Goal: Transaction & Acquisition: Obtain resource

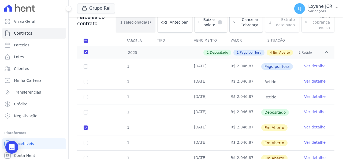
scroll to position [85, 0]
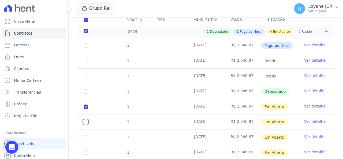
click at [86, 120] on input "checkbox" at bounding box center [86, 122] width 4 height 4
checkbox input "true"
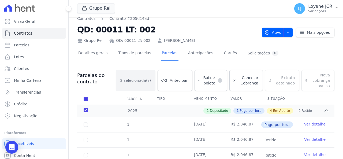
scroll to position [4, 0]
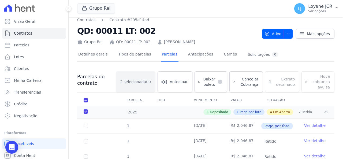
click at [206, 82] on div "Baixar boleto default" at bounding box center [210, 81] width 33 height 21
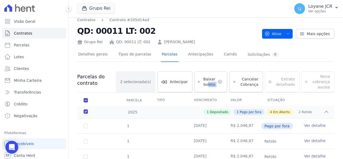
click at [206, 82] on div "Baixar boleto default" at bounding box center [210, 81] width 33 height 21
click at [222, 53] on link "Carnês" at bounding box center [229, 55] width 15 height 14
click at [217, 33] on h2 "QD: 00011 LT: 002" at bounding box center [167, 31] width 180 height 12
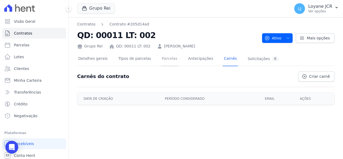
click at [161, 54] on link "Parcelas" at bounding box center [170, 59] width 18 height 14
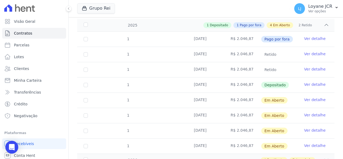
scroll to position [79, 0]
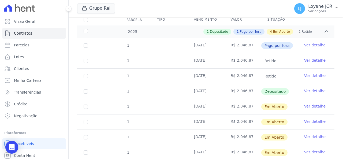
click at [87, 104] on td "1" at bounding box center [85, 106] width 17 height 15
click at [86, 106] on input "checkbox" at bounding box center [86, 106] width 4 height 4
checkbox input "true"
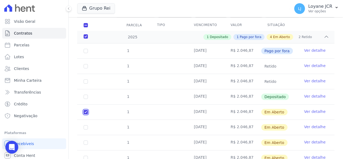
scroll to position [85, 0]
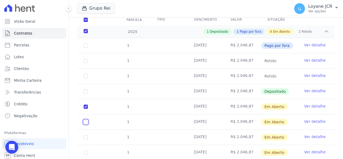
click at [87, 120] on input "checkbox" at bounding box center [86, 122] width 4 height 4
checkbox input "true"
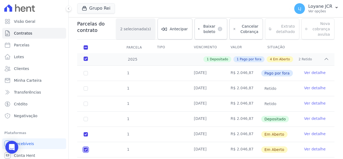
scroll to position [31, 0]
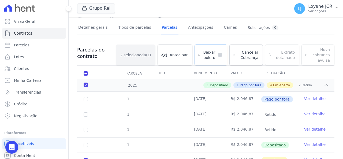
click at [209, 61] on link "Baixar boleto default" at bounding box center [210, 54] width 33 height 21
